Goal: Information Seeking & Learning: Learn about a topic

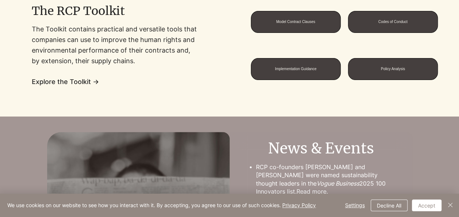
scroll to position [570, 0]
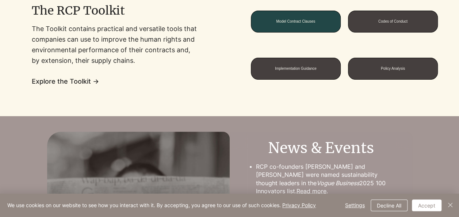
click at [276, 27] on span "Model Contract Clauses" at bounding box center [295, 21] width 89 height 21
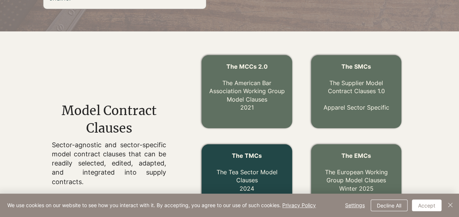
scroll to position [230, 0]
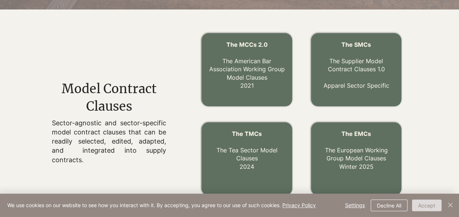
click at [429, 208] on button "Accept" at bounding box center [427, 205] width 30 height 12
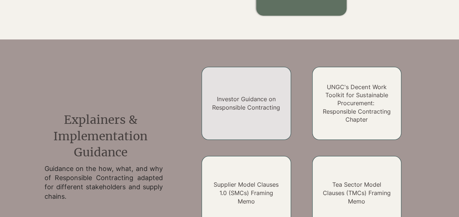
scroll to position [526, 0]
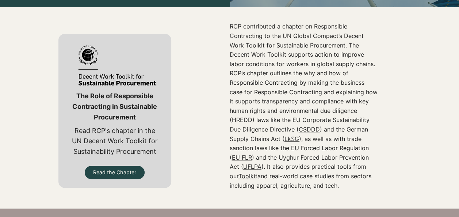
scroll to position [194, 0]
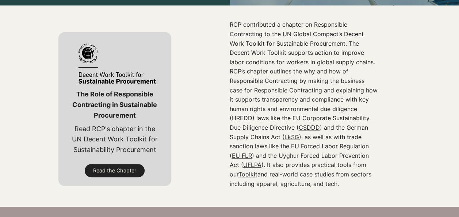
click at [122, 171] on span "Read the Chapter" at bounding box center [114, 170] width 43 height 7
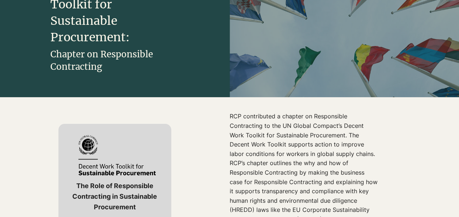
scroll to position [0, 0]
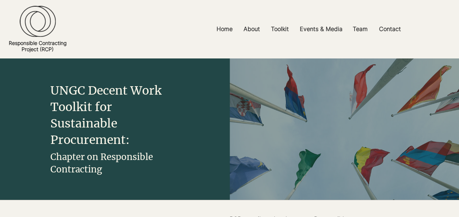
click at [257, 51] on p "Core Principles" at bounding box center [253, 45] width 47 height 11
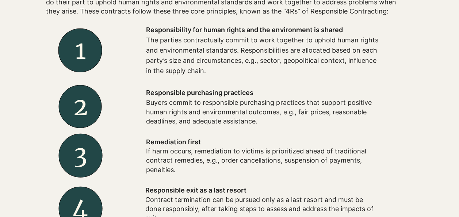
scroll to position [276, 0]
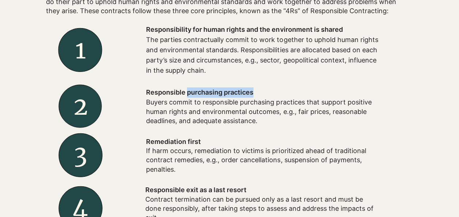
drag, startPoint x: 255, startPoint y: 89, endPoint x: 187, endPoint y: 91, distance: 68.7
click at [187, 91] on p "Responsible purchasing practices" at bounding box center [263, 92] width 234 height 10
copy span "purchasing practices"
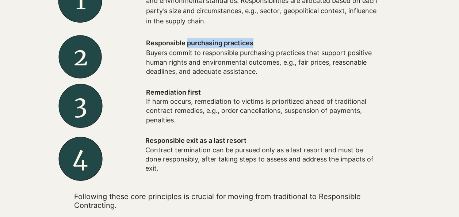
scroll to position [325, 0]
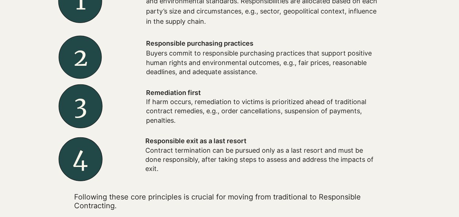
click at [321, 3] on p "The parties contractually commit to work together to uphold human rights and en…" at bounding box center [263, 6] width 234 height 41
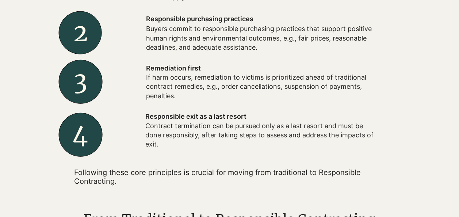
scroll to position [349, 0]
click at [242, 172] on p "​Following these core principles is crucial for moving from traditional to Resp…" at bounding box center [226, 177] width 305 height 18
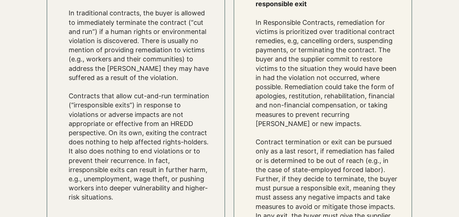
scroll to position [1317, 0]
